Goal: Complete application form

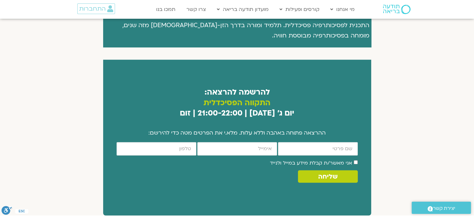
scroll to position [374, 0]
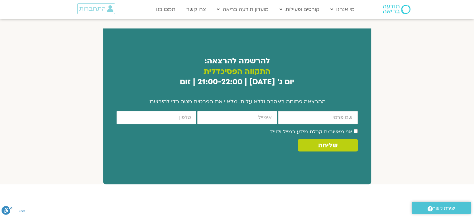
click at [318, 111] on input "firstname" at bounding box center [318, 117] width 80 height 13
type input "שולמית ברשי"
type input "shuliti@gmail.com"
type input "0547735800"
click at [325, 142] on span "שליחה" at bounding box center [327, 145] width 19 height 7
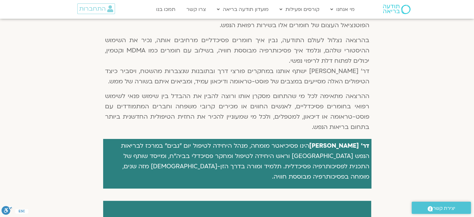
scroll to position [187, 0]
